Goal: Find specific page/section: Find specific page/section

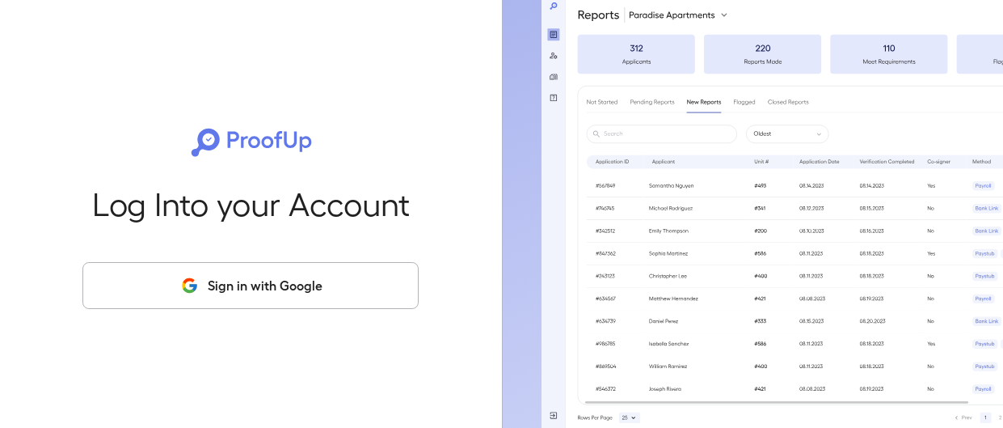
click at [260, 281] on button "Sign in with Google" at bounding box center [250, 285] width 336 height 47
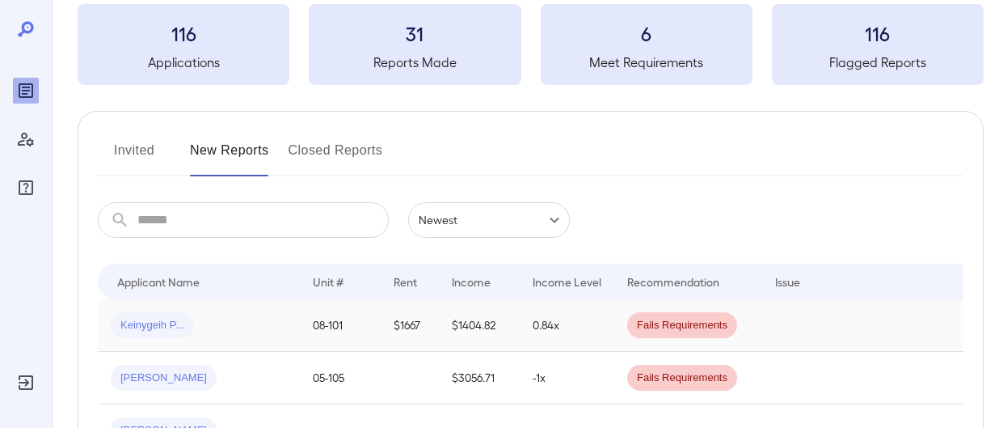
scroll to position [91, 0]
click at [158, 319] on span "Keinygeih P..." at bounding box center [152, 323] width 83 height 15
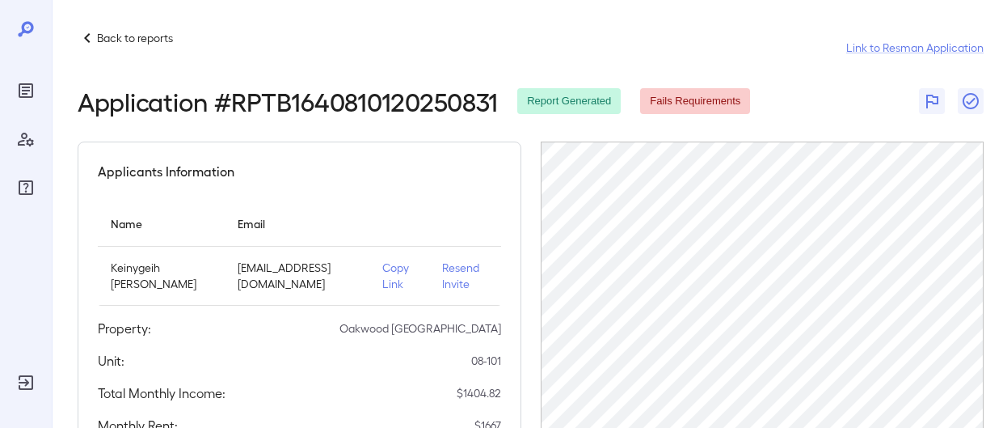
scroll to position [6, 0]
